Goal: Task Accomplishment & Management: Use online tool/utility

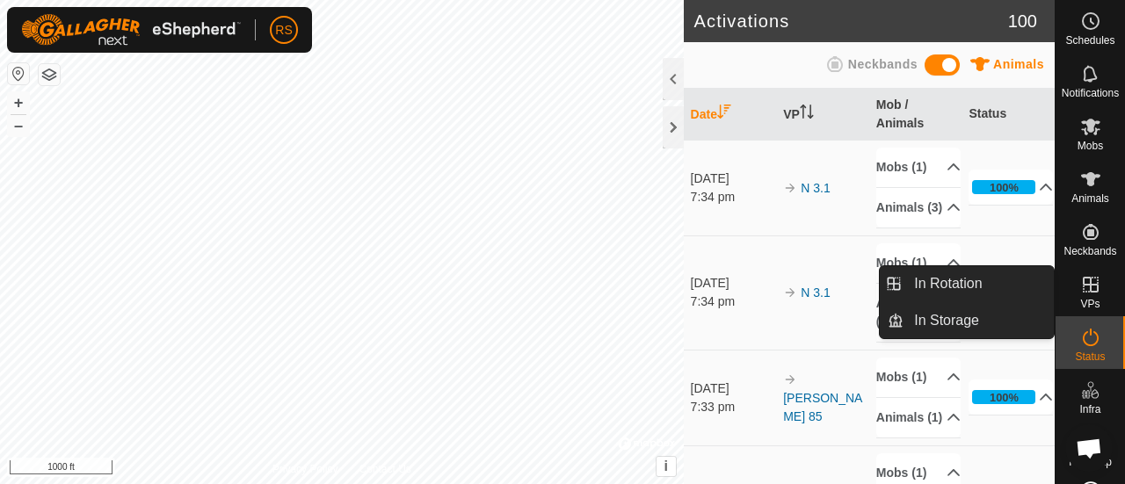
click at [1085, 281] on icon at bounding box center [1090, 284] width 21 height 21
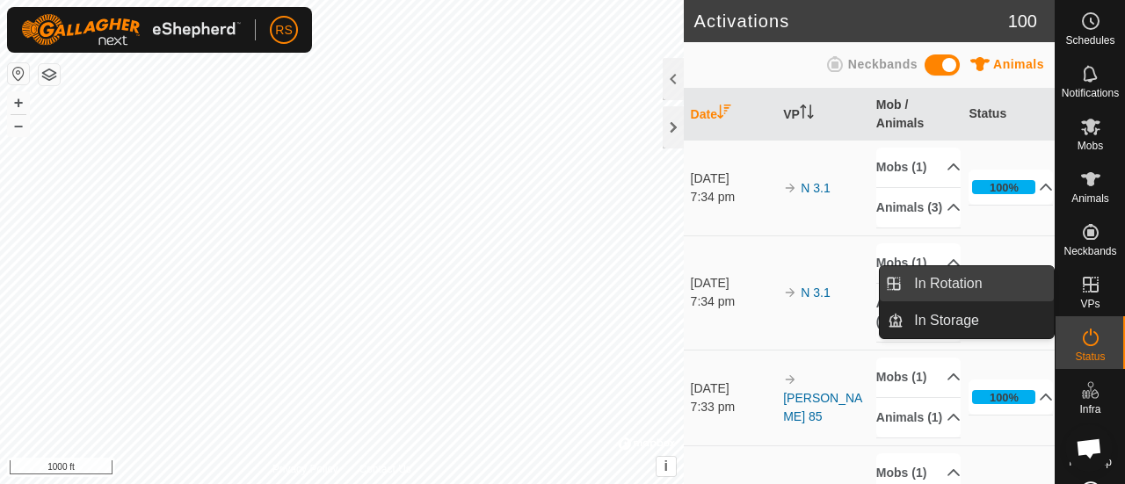
click at [1010, 286] on link "In Rotation" at bounding box center [978, 283] width 150 height 35
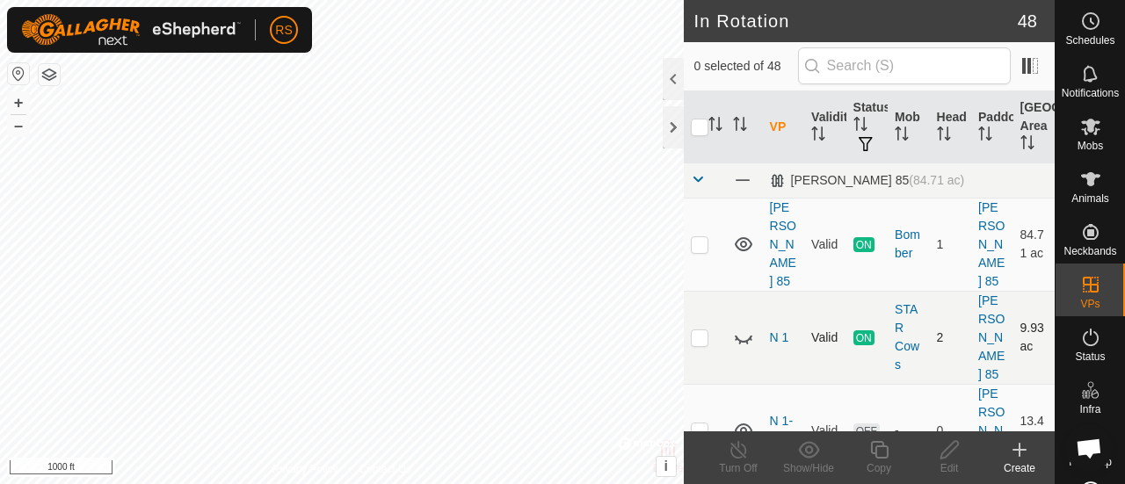
click at [742, 327] on icon at bounding box center [743, 337] width 21 height 21
click at [700, 330] on p-checkbox at bounding box center [700, 337] width 18 height 14
checkbox input "true"
click at [741, 450] on icon at bounding box center [739, 449] width 22 height 21
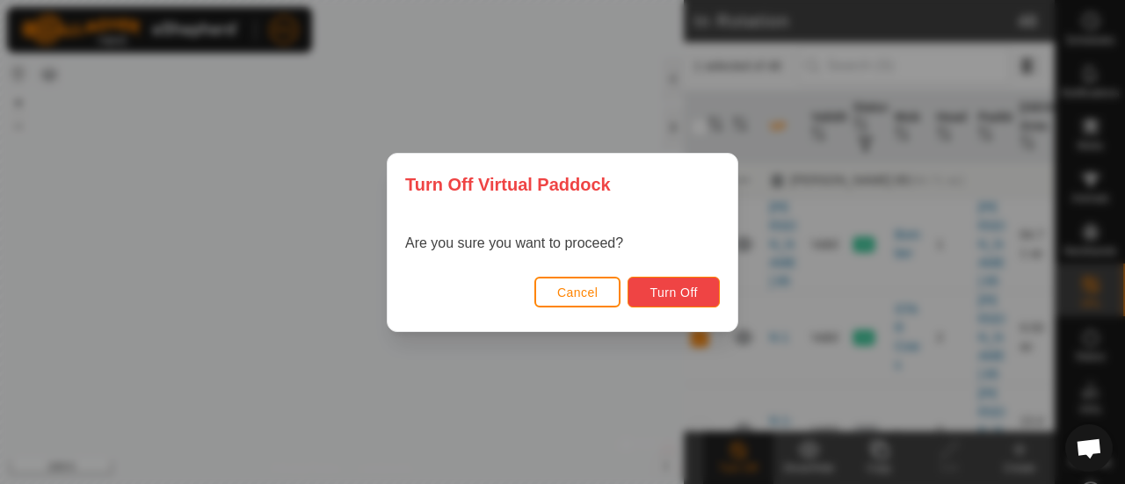
click at [682, 286] on span "Turn Off" at bounding box center [673, 293] width 48 height 14
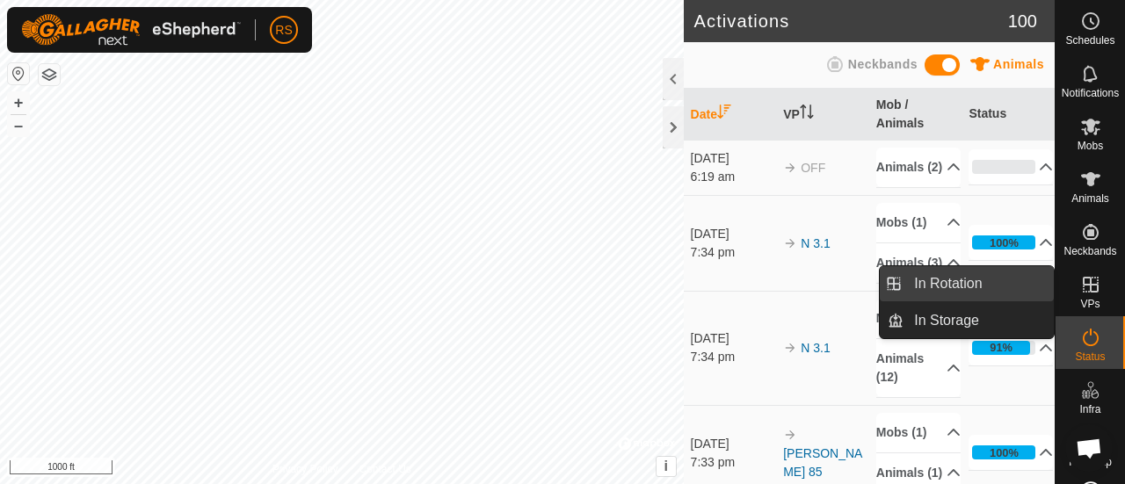
click at [992, 277] on link "In Rotation" at bounding box center [978, 283] width 150 height 35
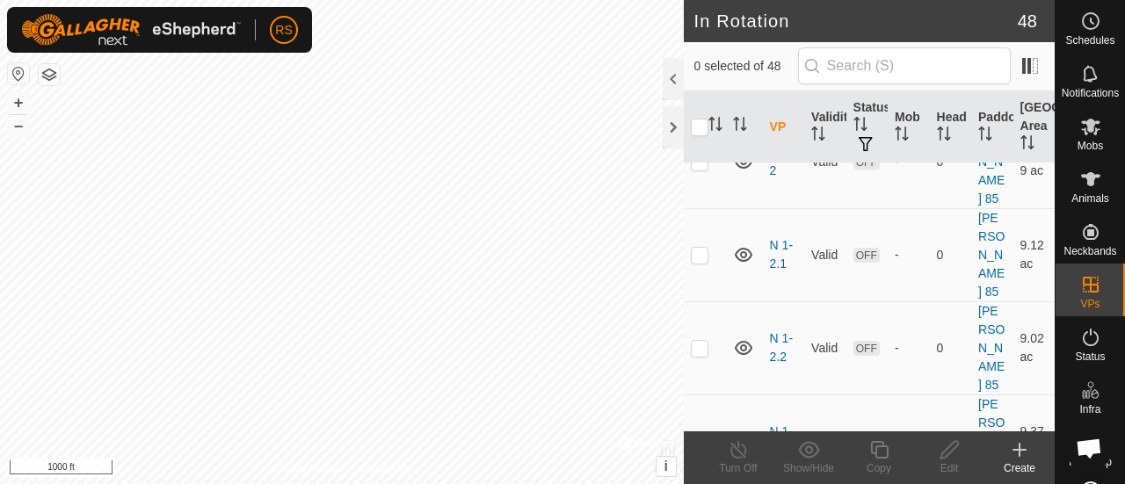
scroll to position [281, 0]
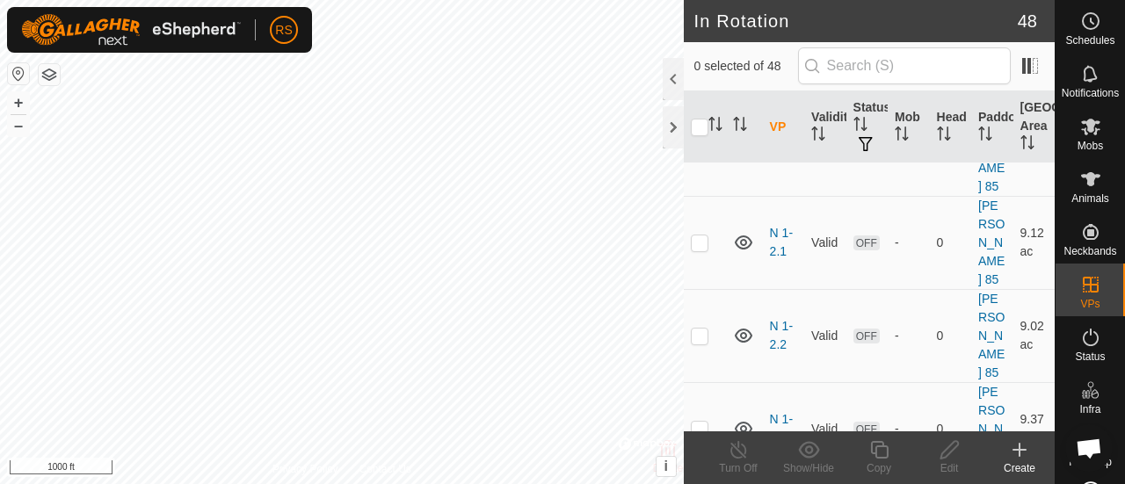
checkbox input "true"
click at [742, 452] on icon at bounding box center [739, 449] width 22 height 21
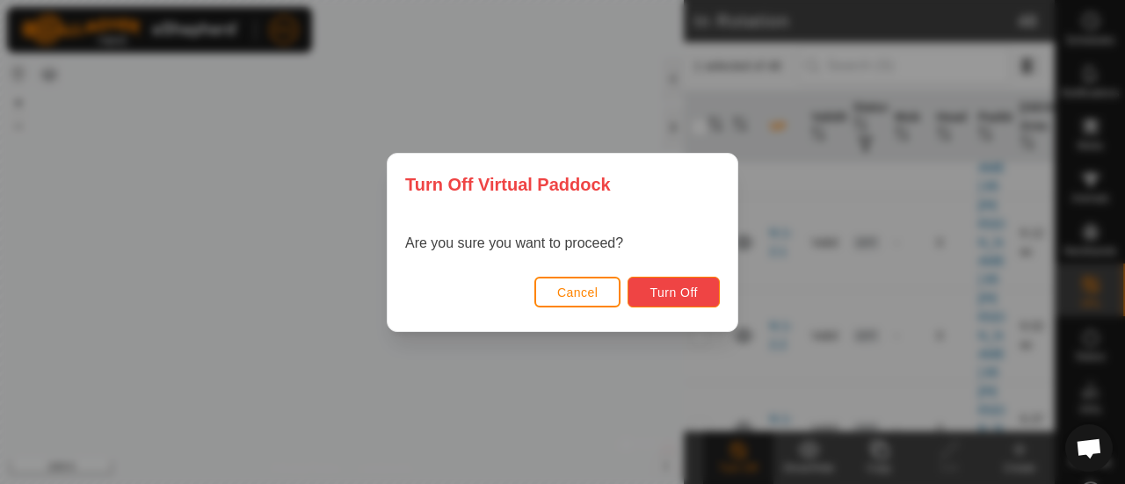
click at [692, 293] on span "Turn Off" at bounding box center [673, 293] width 48 height 14
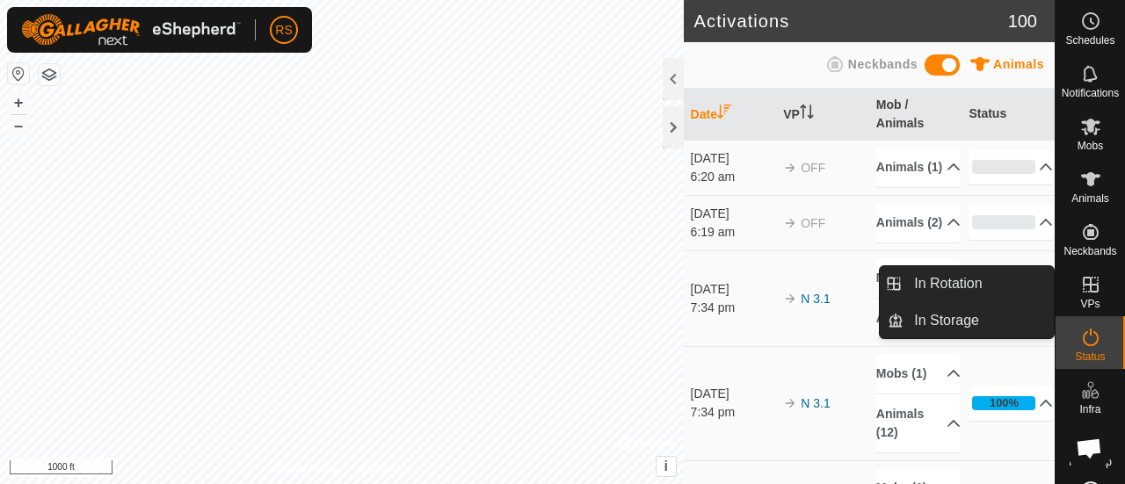
click at [1090, 300] on span "VPs" at bounding box center [1089, 304] width 19 height 11
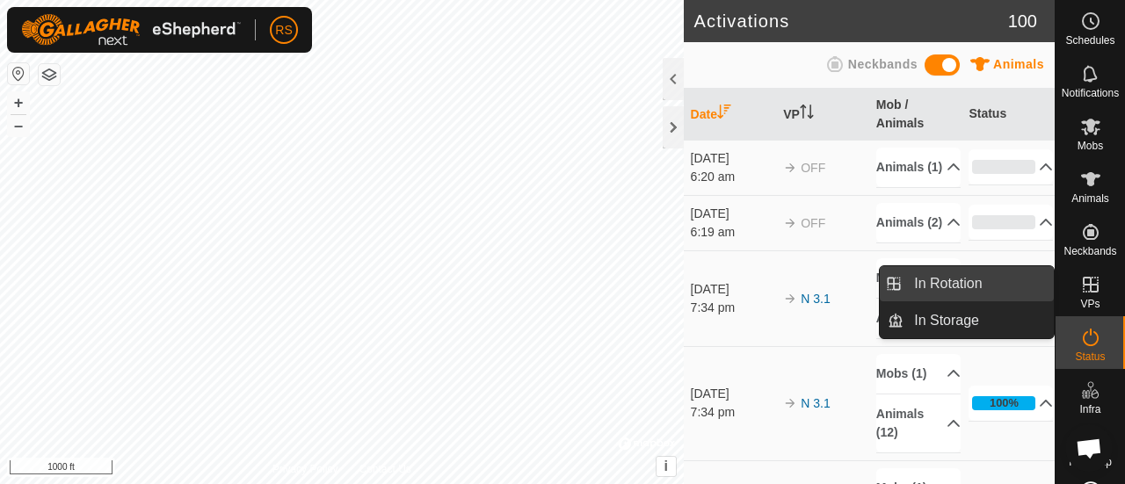
click at [1025, 282] on link "In Rotation" at bounding box center [978, 283] width 150 height 35
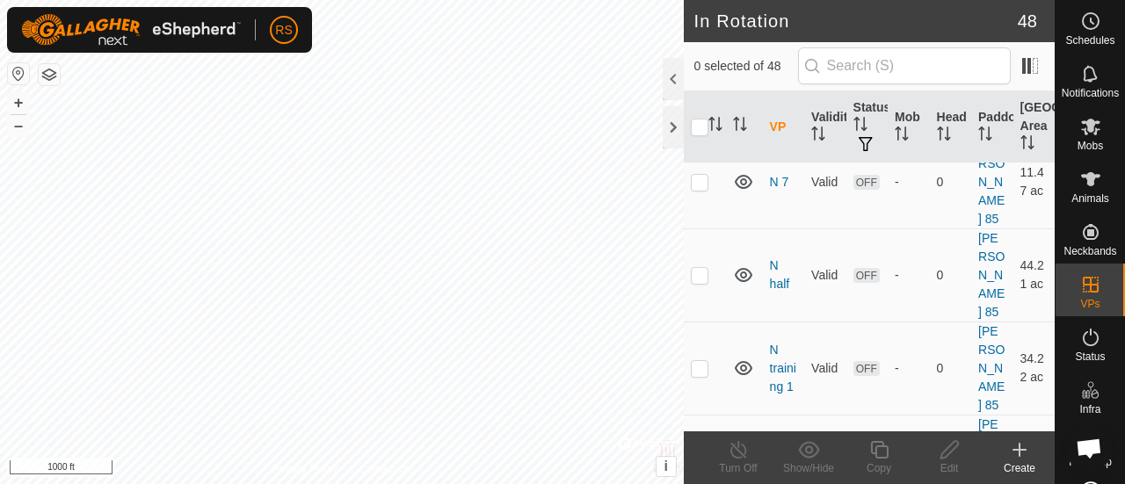
scroll to position [1288, 0]
